Goal: Task Accomplishment & Management: Manage account settings

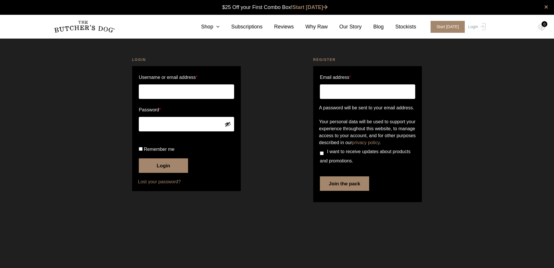
type input "[EMAIL_ADDRESS][DOMAIN_NAME]"
click at [161, 173] on button "Login" at bounding box center [163, 165] width 49 height 14
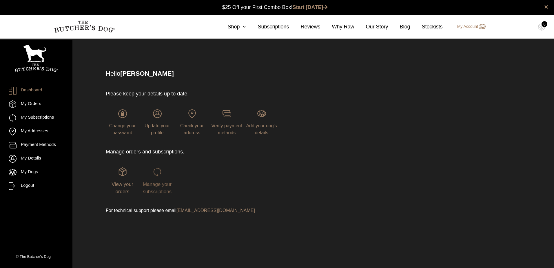
click at [162, 182] on span "Manage your subscriptions" at bounding box center [157, 187] width 29 height 13
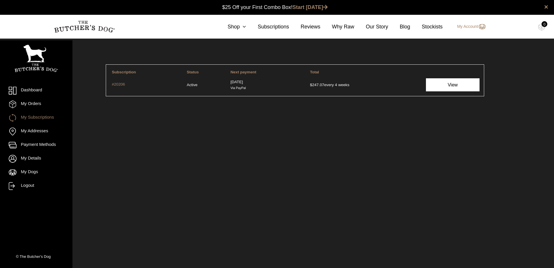
click at [455, 82] on link "View" at bounding box center [452, 84] width 53 height 13
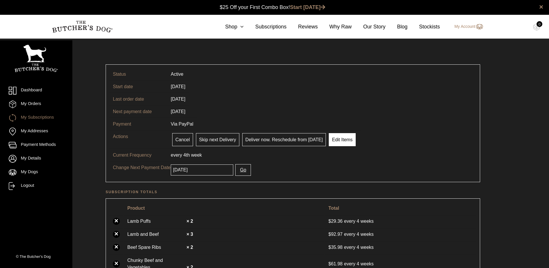
click at [341, 137] on link "Edit Items" at bounding box center [342, 139] width 27 height 13
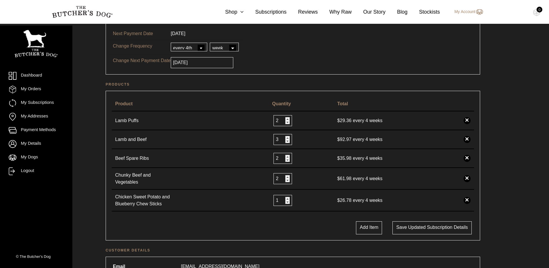
scroll to position [87, 0]
